Goal: Information Seeking & Learning: Learn about a topic

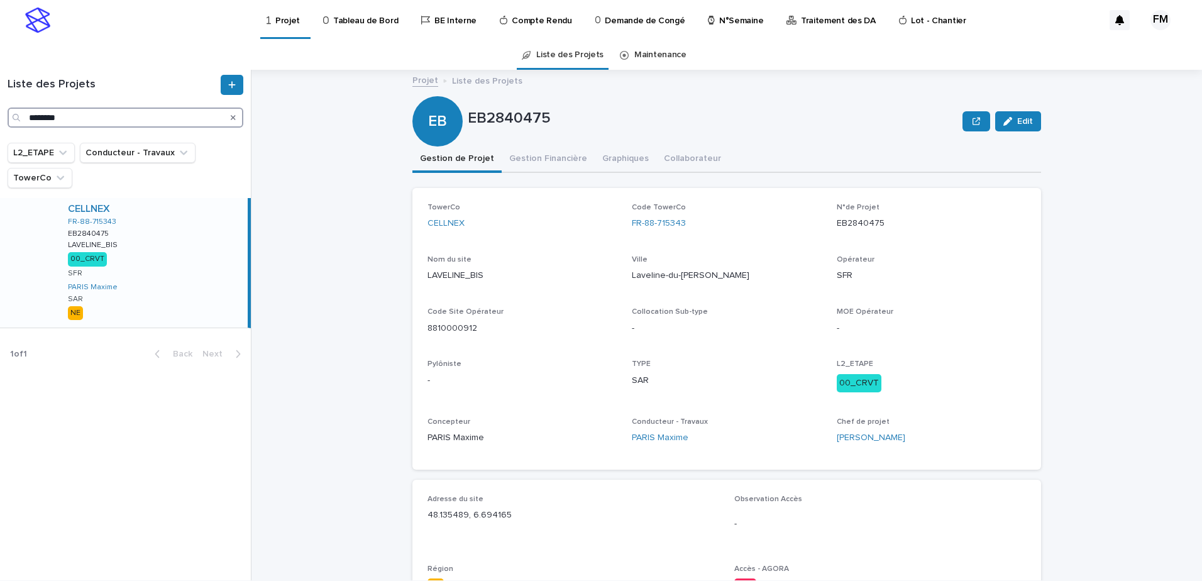
click at [31, 124] on input "********" at bounding box center [126, 118] width 236 height 20
click at [31, 123] on input "********" at bounding box center [126, 118] width 236 height 20
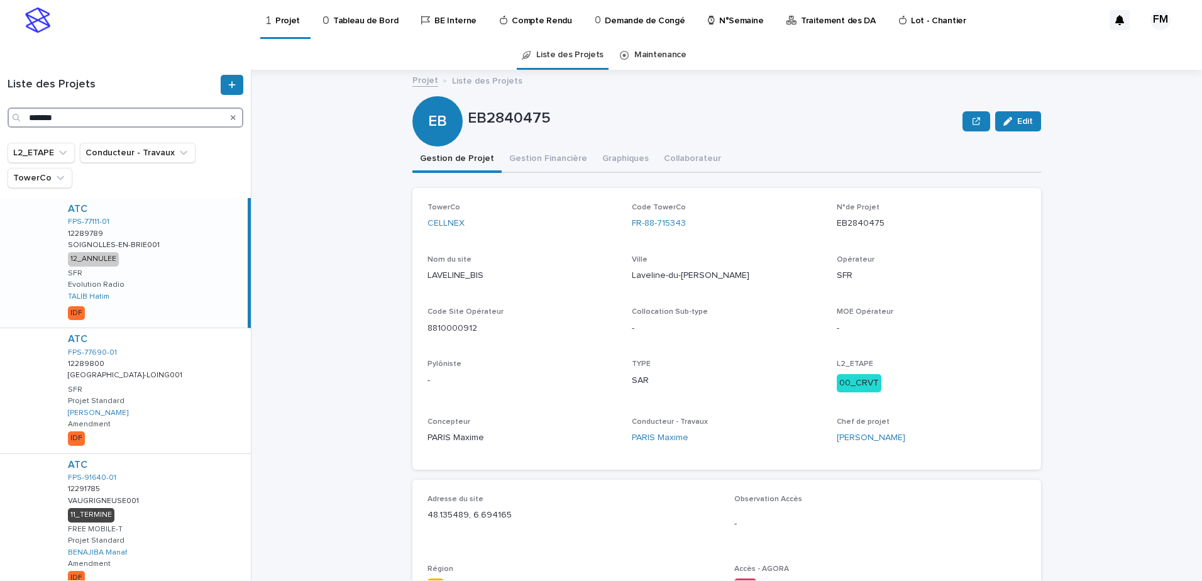
type input "*******"
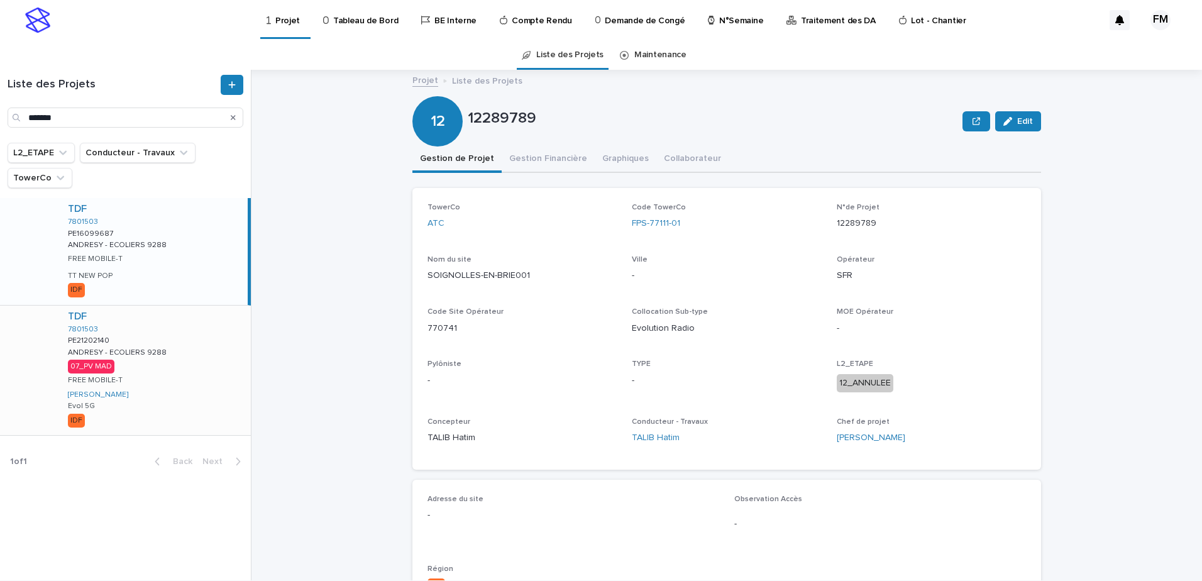
click at [177, 368] on div "TDF 7801503 PE21202140 PE21202140 ANDRESY - ECOLIERS 9288 ANDRESY - ECOLIERS 92…" at bounding box center [154, 371] width 193 height 130
drag, startPoint x: 529, startPoint y: 131, endPoint x: 543, endPoint y: 142, distance: 17.5
click at [537, 138] on div "12 12289789 Edit" at bounding box center [726, 121] width 629 height 50
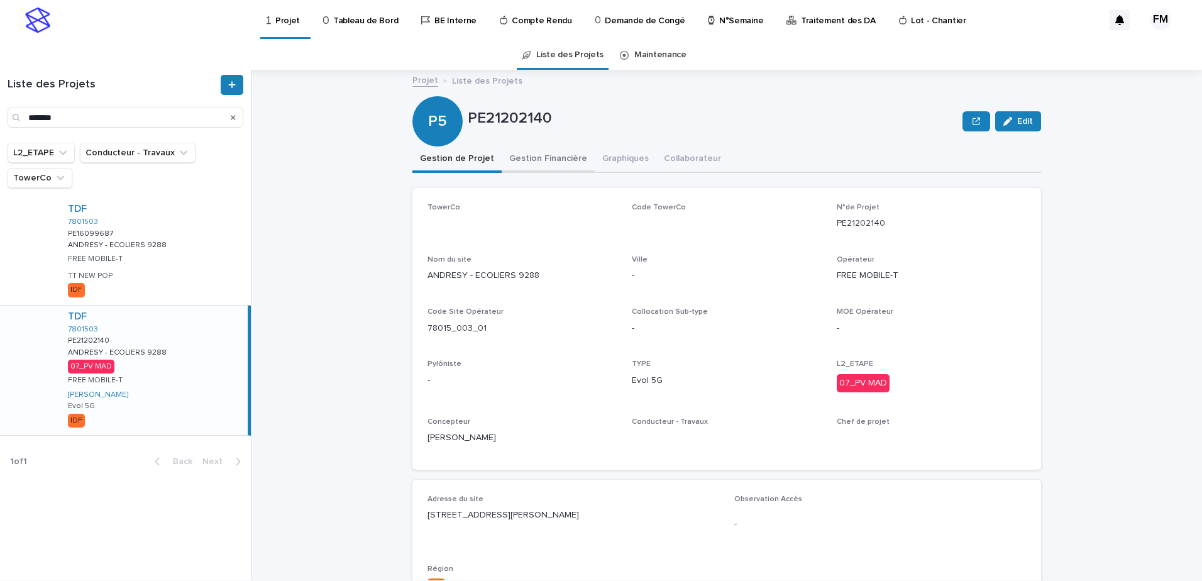
click at [544, 150] on button "Gestion Financière" at bounding box center [548, 159] width 93 height 26
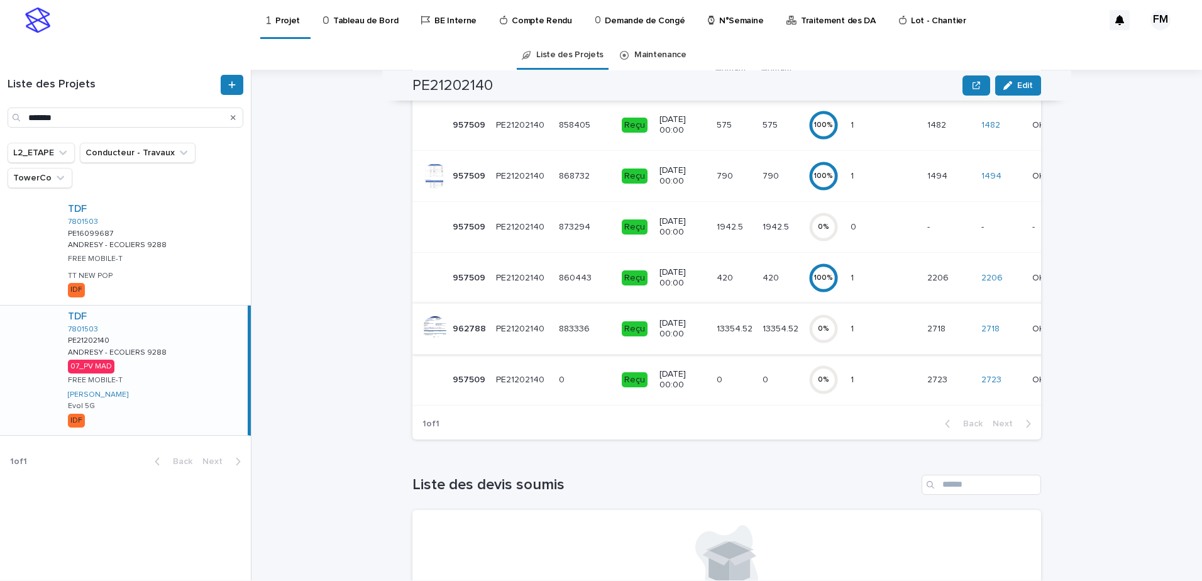
scroll to position [126, 0]
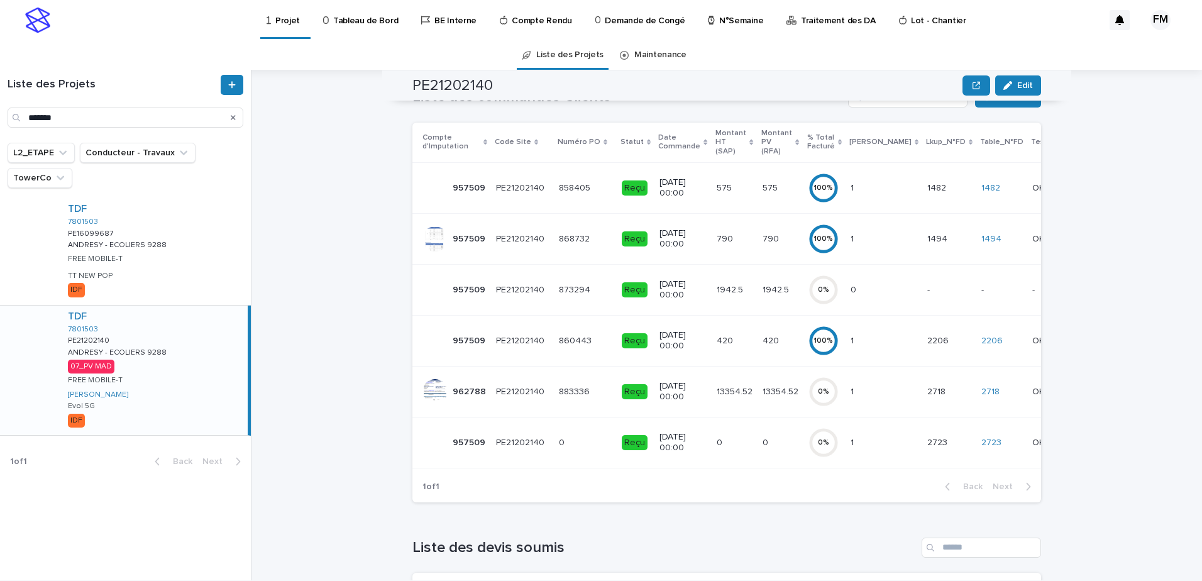
click at [685, 396] on div "[DATE] 00:00" at bounding box center [682, 391] width 47 height 31
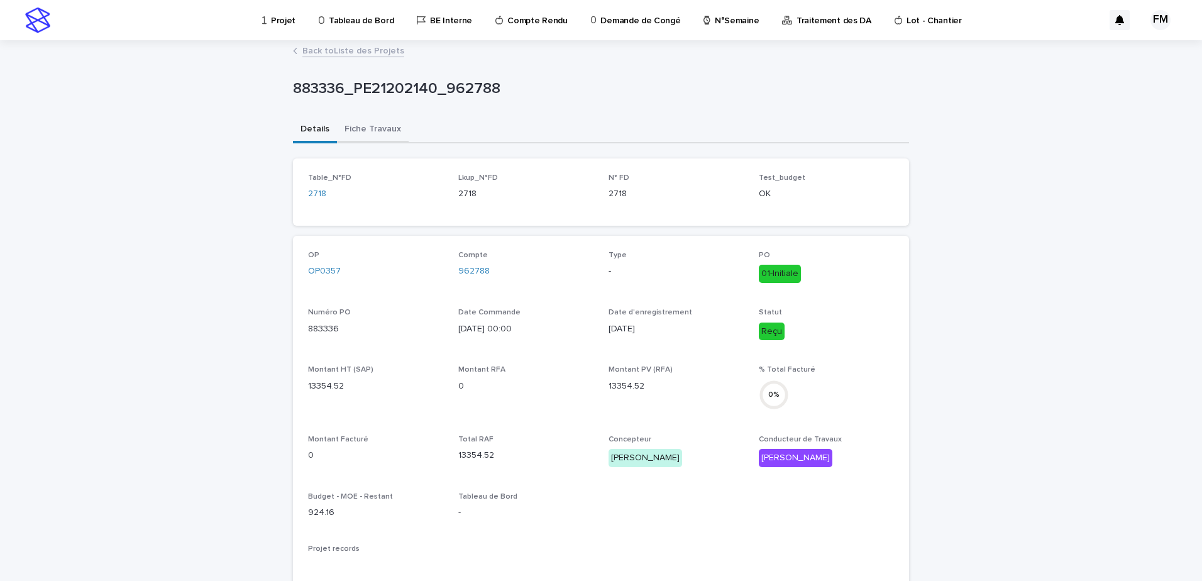
click at [387, 137] on button "Fiche Travaux" at bounding box center [373, 130] width 72 height 26
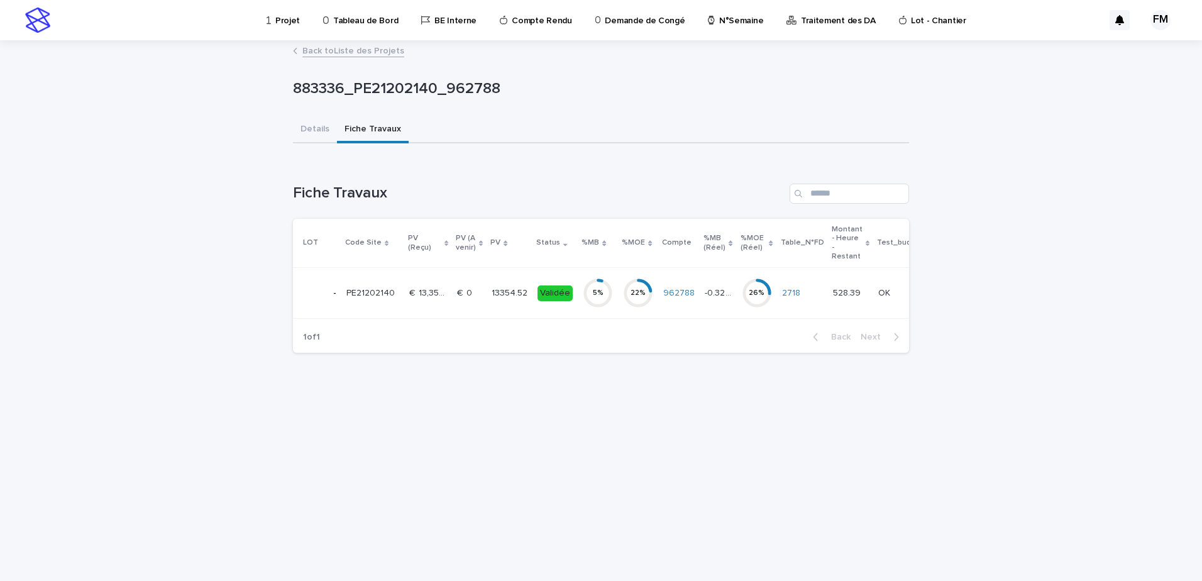
click at [524, 291] on p "13354.52" at bounding box center [511, 291] width 38 height 13
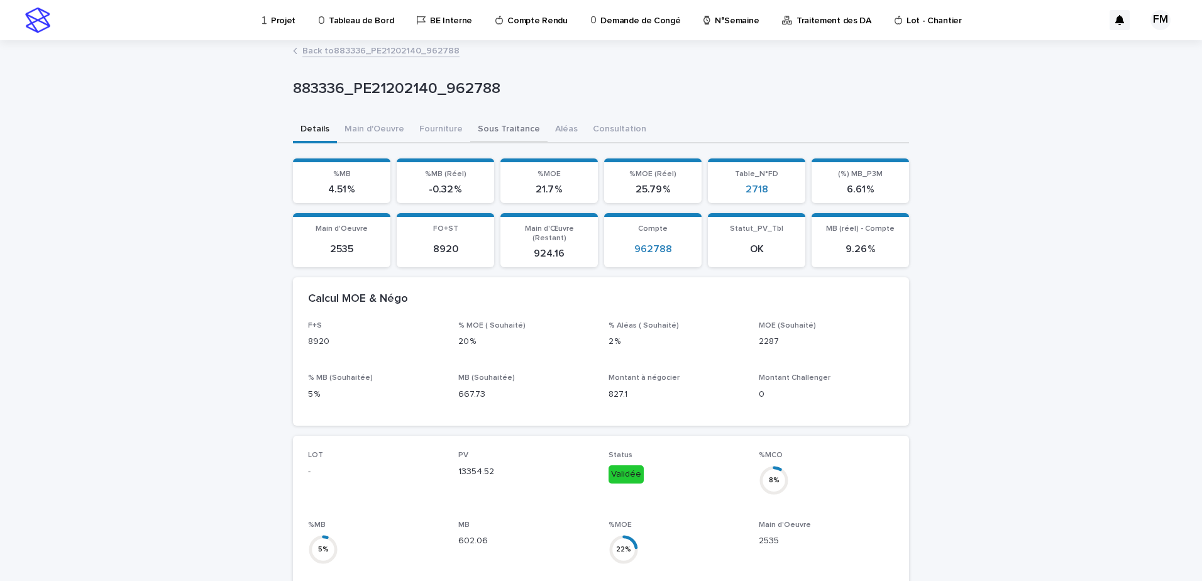
click at [508, 124] on button "Sous Traitance" at bounding box center [508, 130] width 77 height 26
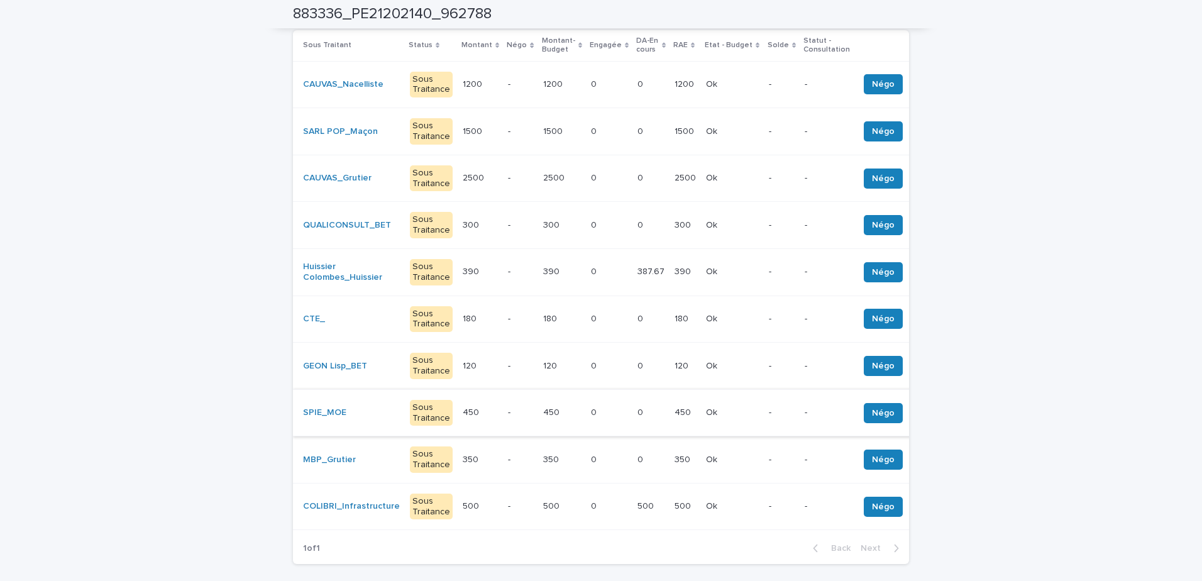
scroll to position [314, 0]
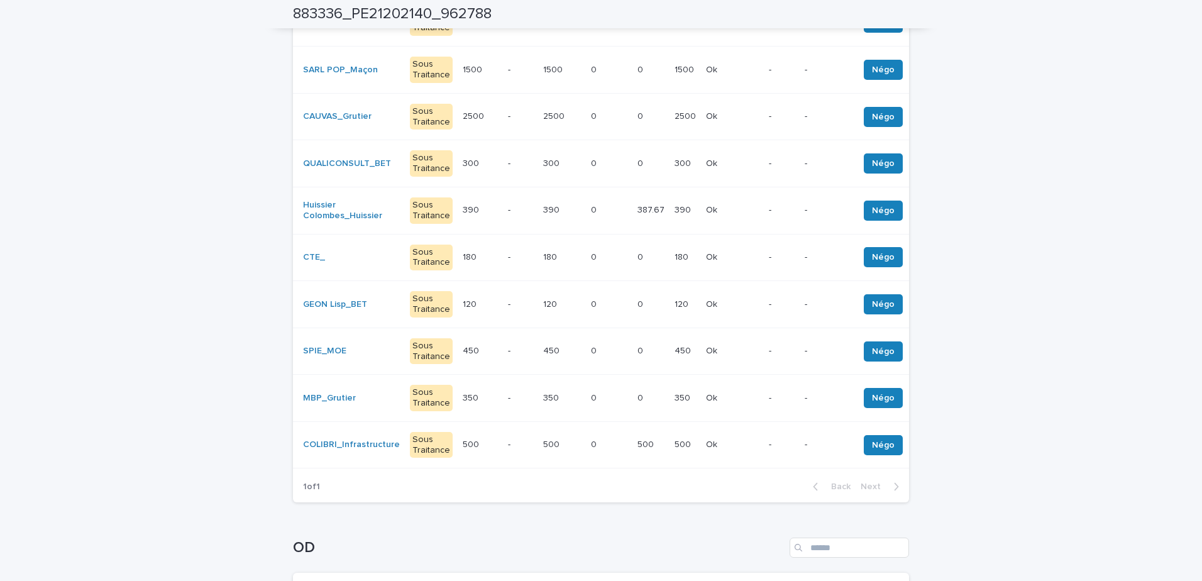
click at [592, 439] on p at bounding box center [609, 444] width 36 height 11
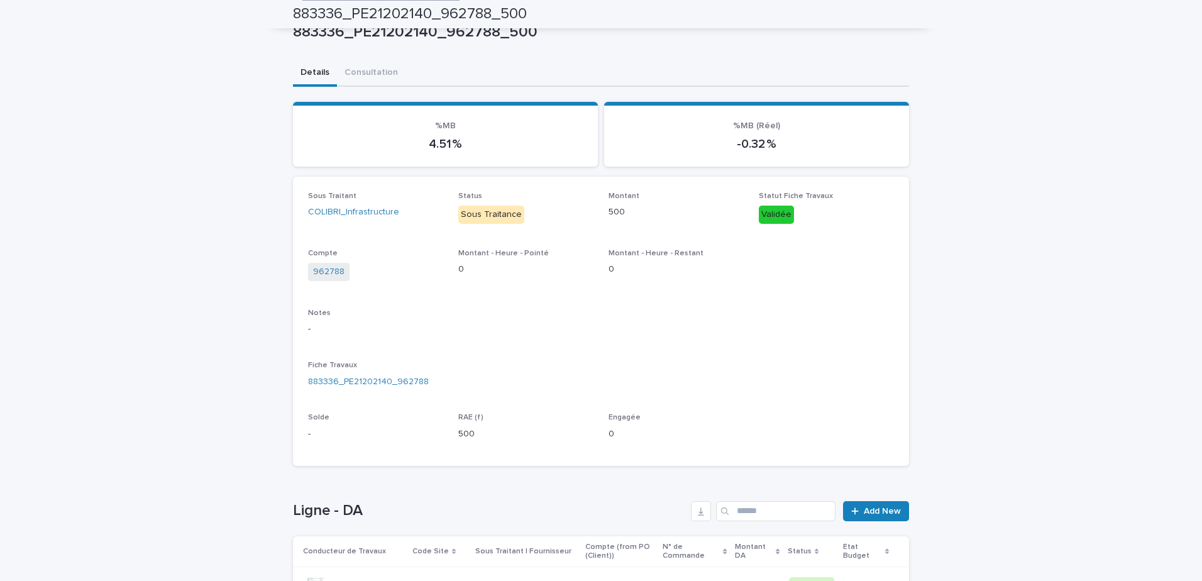
scroll to position [20, 0]
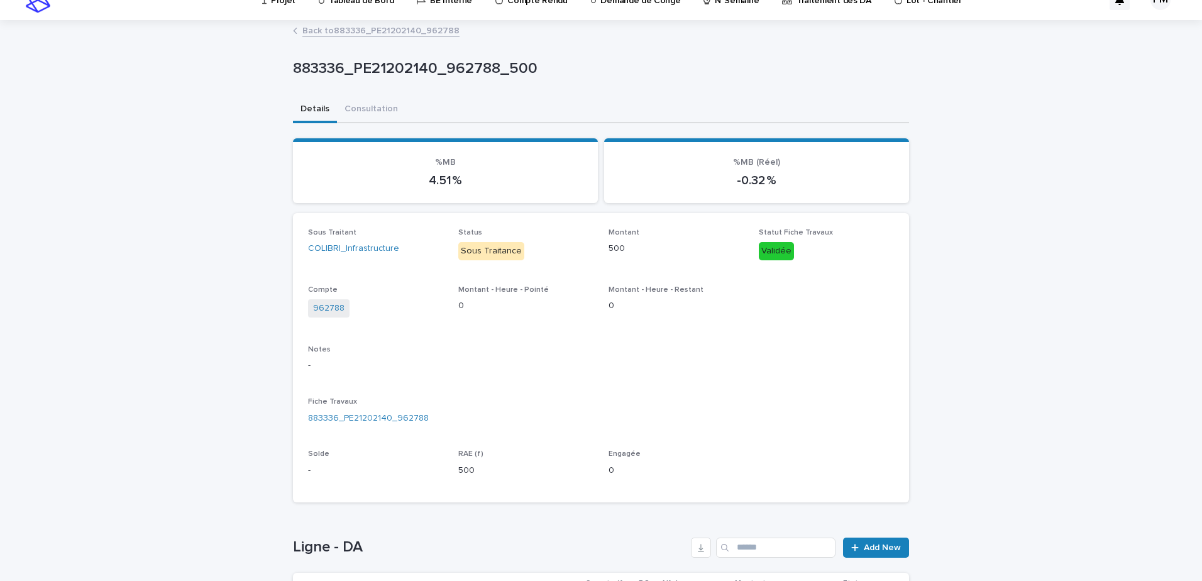
click at [379, 29] on link "Back to 883336_PE21202140_962788" at bounding box center [380, 30] width 157 height 14
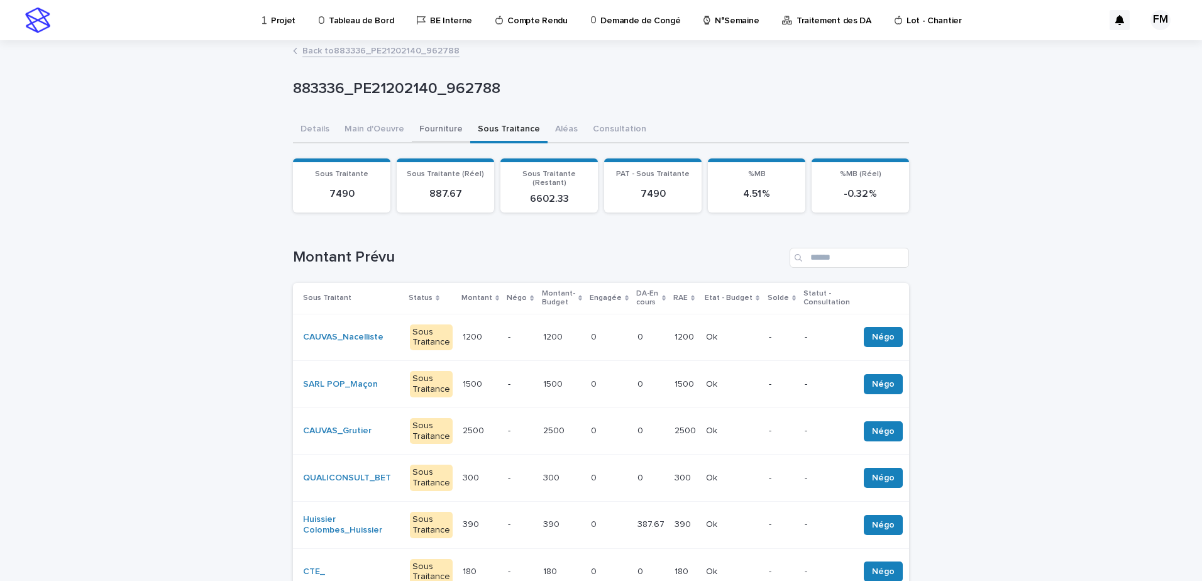
click at [448, 136] on button "Fourniture" at bounding box center [441, 130] width 58 height 26
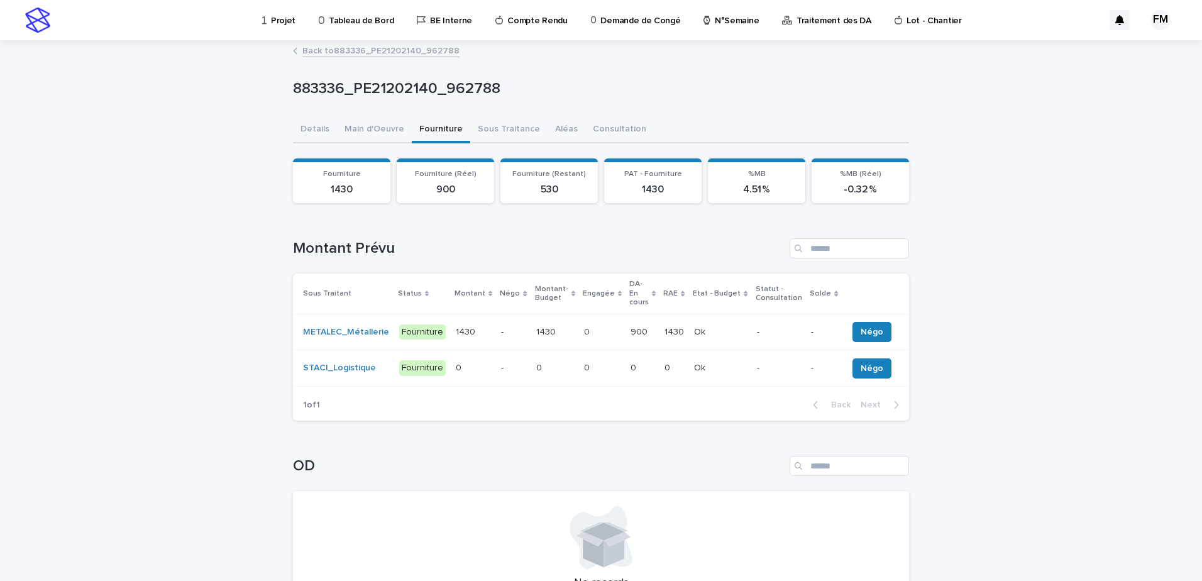
click at [536, 327] on p "1430" at bounding box center [547, 330] width 22 height 13
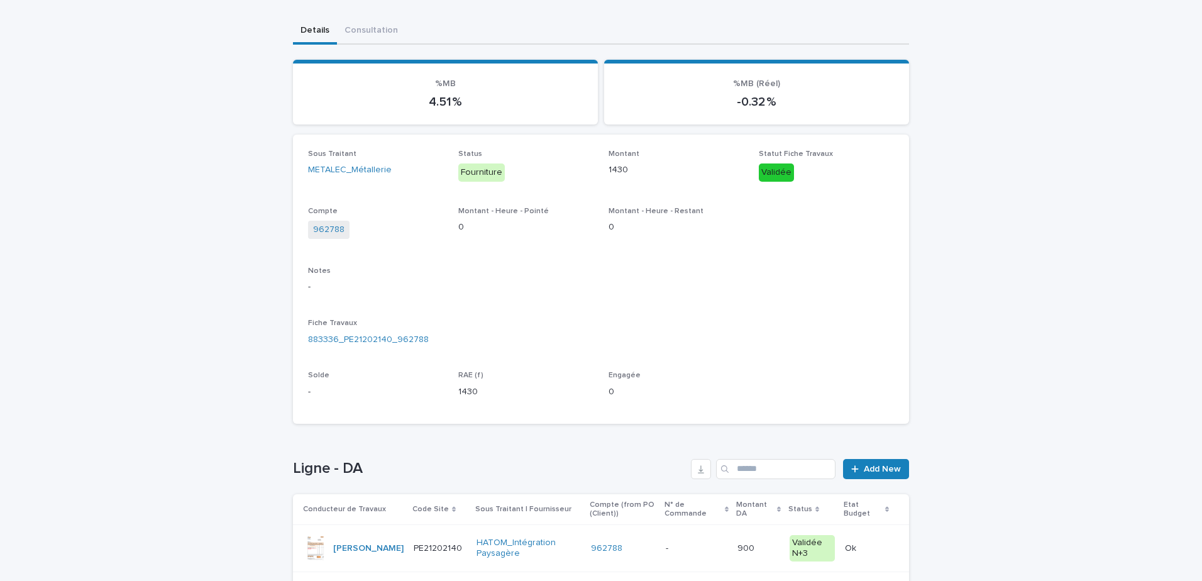
scroll to position [146, 0]
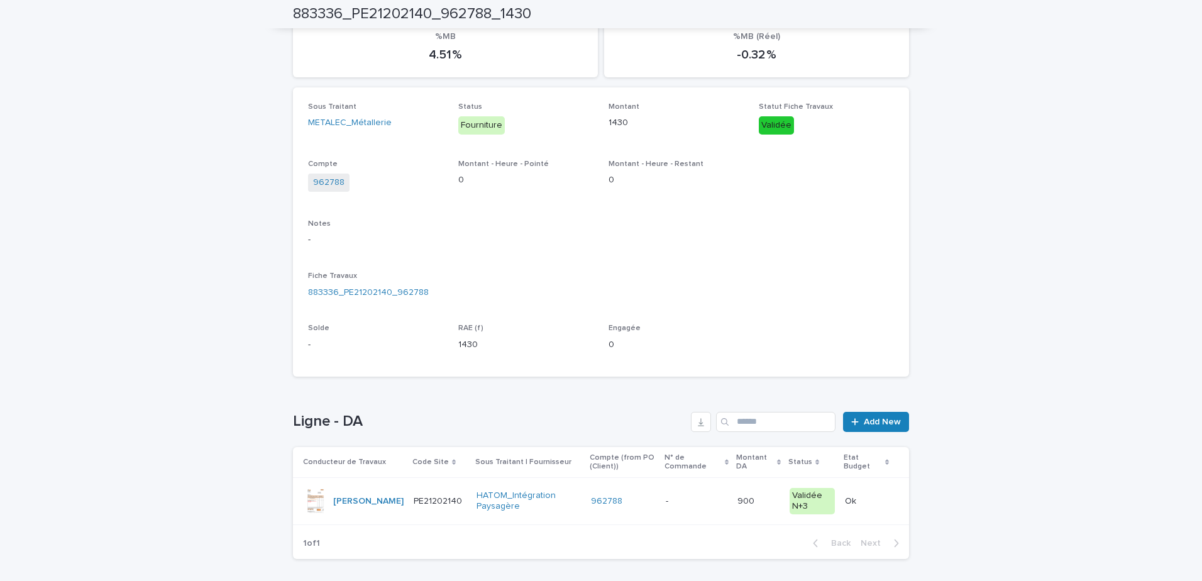
click at [671, 517] on td "- -" at bounding box center [697, 501] width 72 height 47
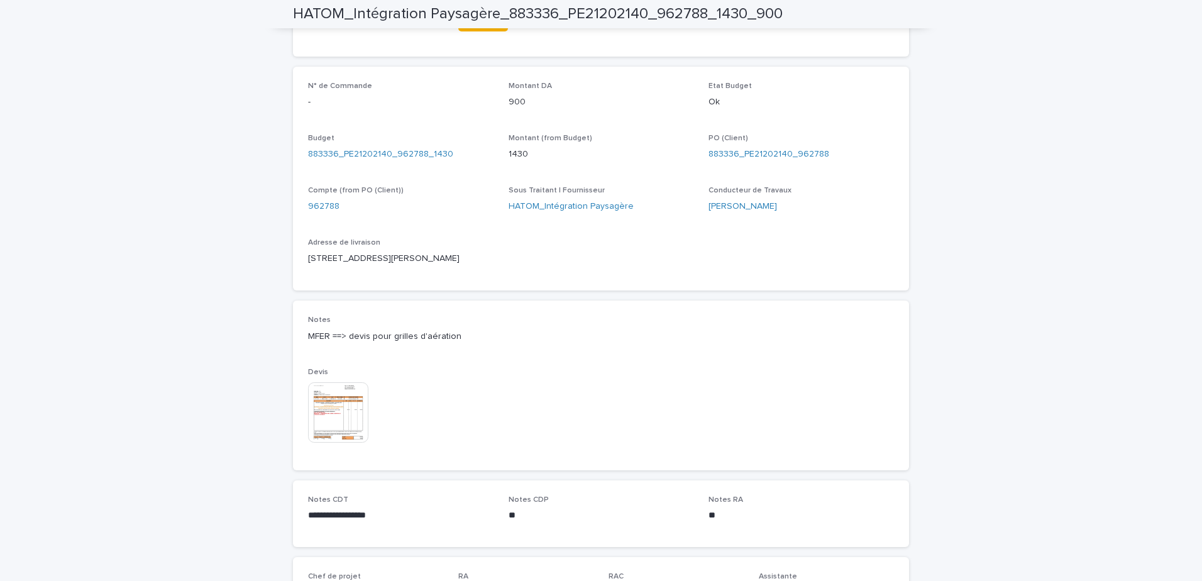
scroll to position [440, 0]
click at [355, 394] on img at bounding box center [338, 412] width 60 height 60
